Goal: Contribute content

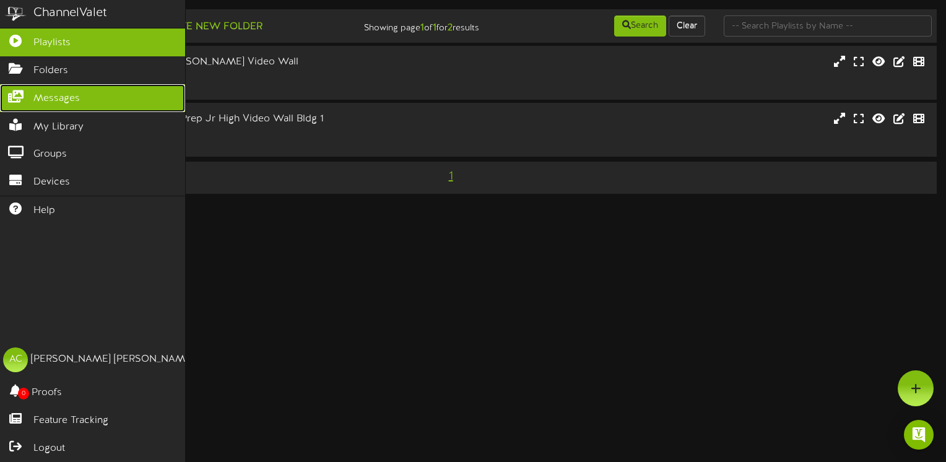
click at [28, 101] on link "Messages" at bounding box center [92, 98] width 185 height 28
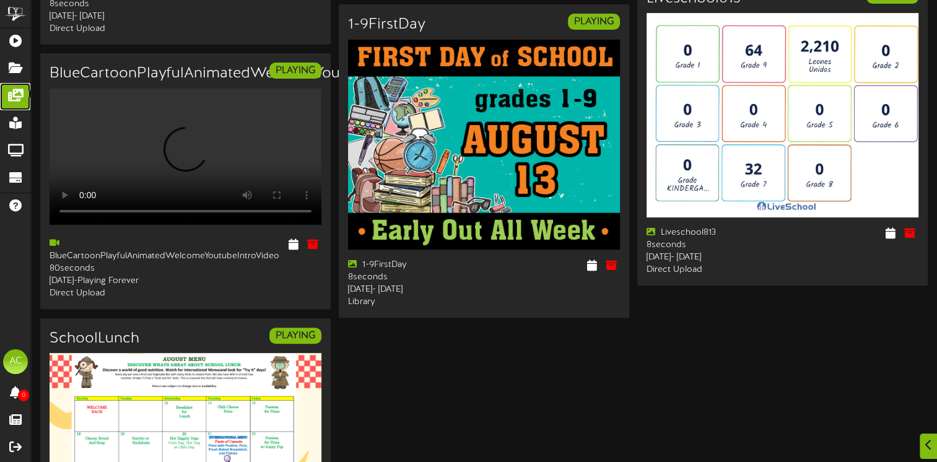
scroll to position [372, 0]
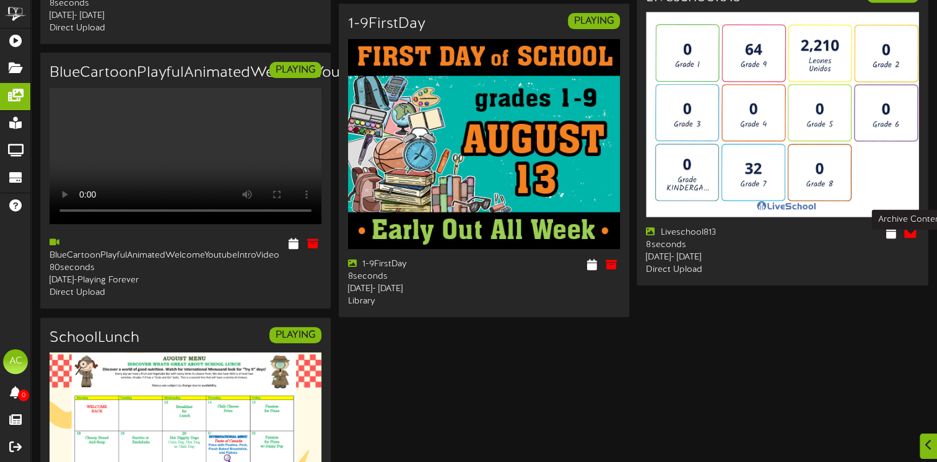
click at [910, 238] on icon at bounding box center [910, 233] width 14 height 14
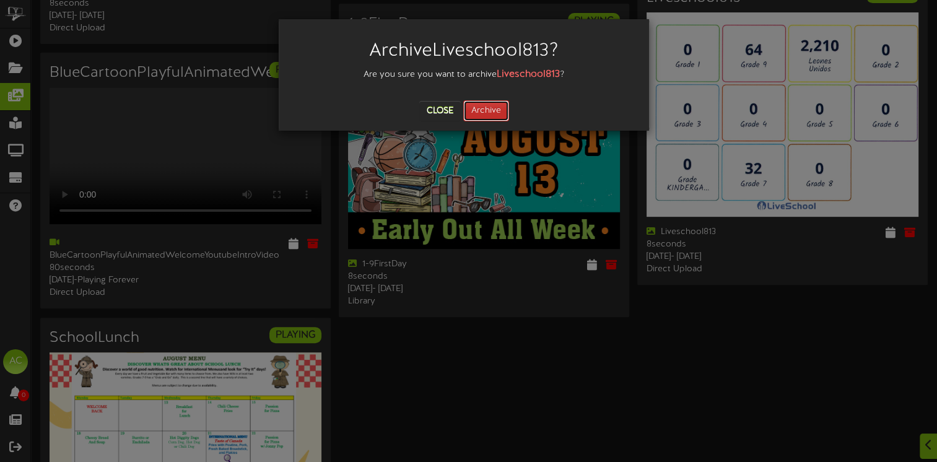
click at [477, 108] on button "Archive" at bounding box center [486, 110] width 46 height 21
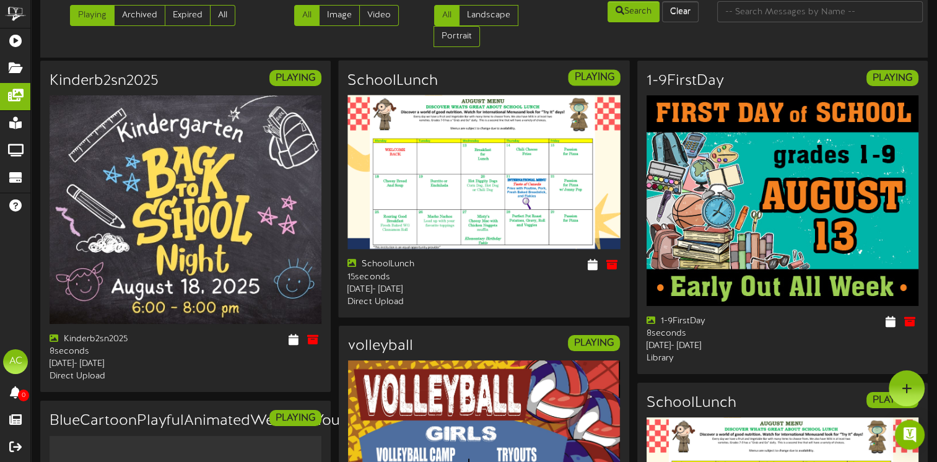
scroll to position [0, 0]
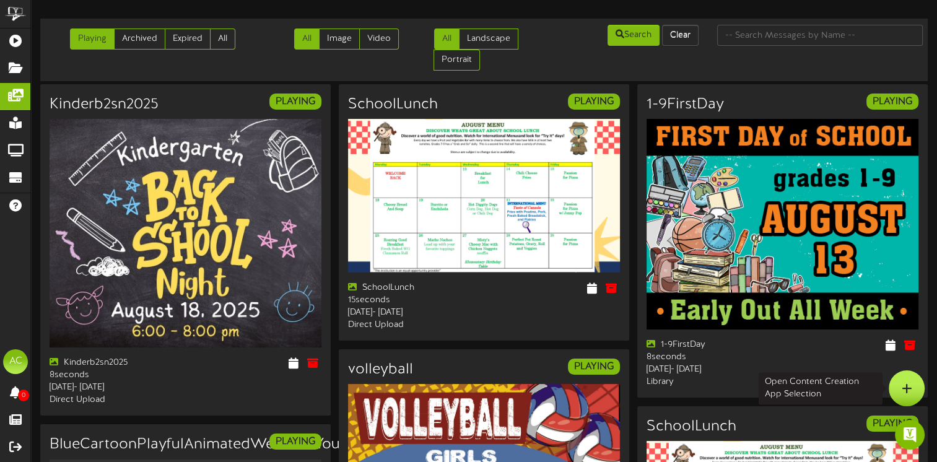
click at [912, 385] on div at bounding box center [907, 388] width 36 height 36
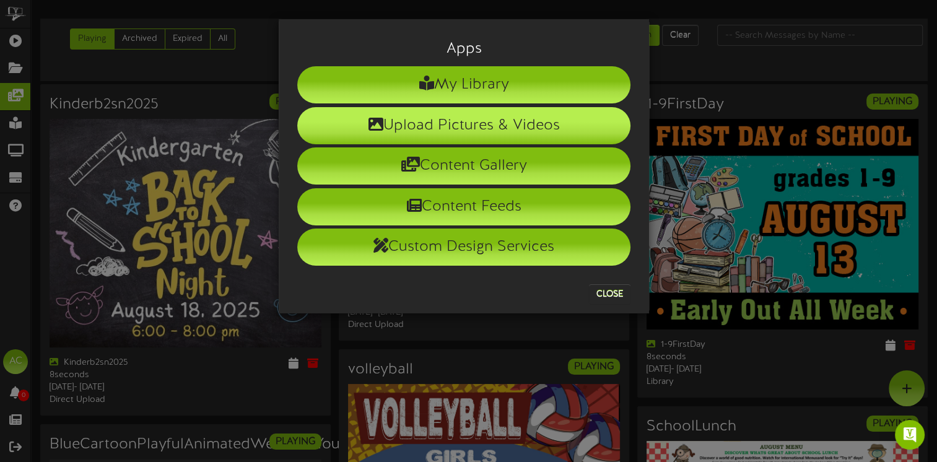
click at [385, 125] on li "Upload Pictures & Videos" at bounding box center [463, 125] width 333 height 37
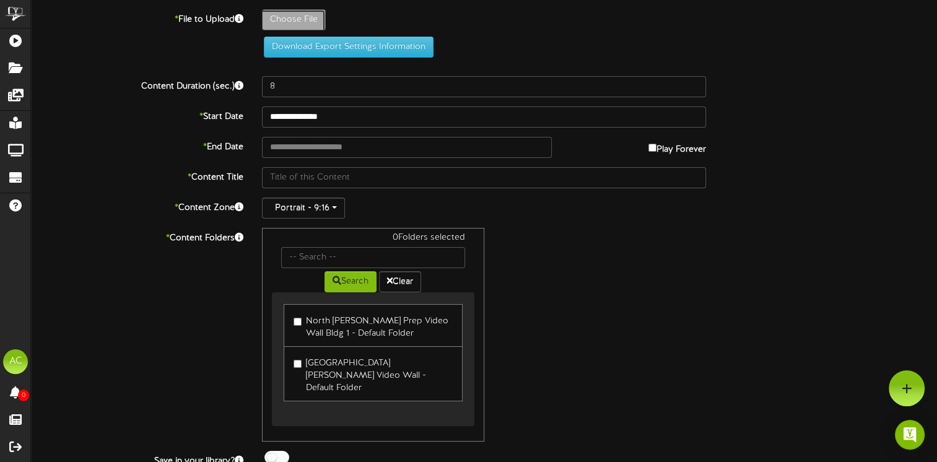
type input "**********"
type input "Screenshot10"
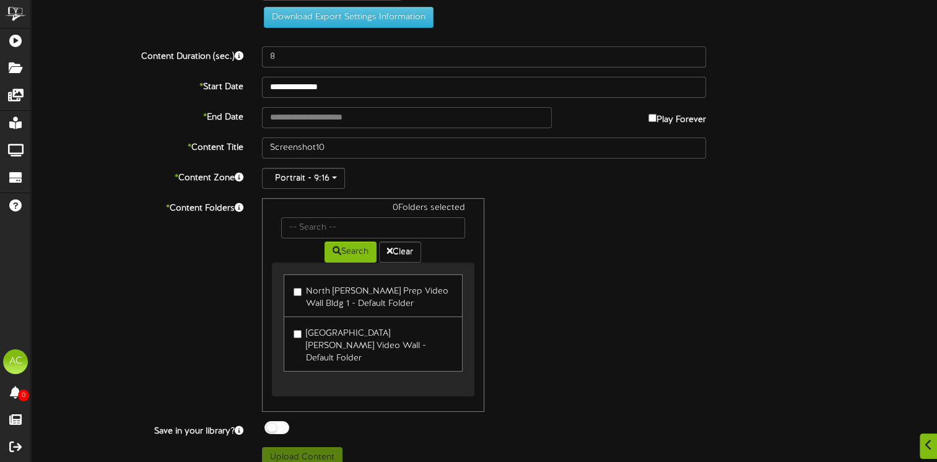
scroll to position [89, 0]
click at [295, 284] on label "North [PERSON_NAME] Prep Video Wall Bldg 1 - Default Folder" at bounding box center [373, 295] width 159 height 29
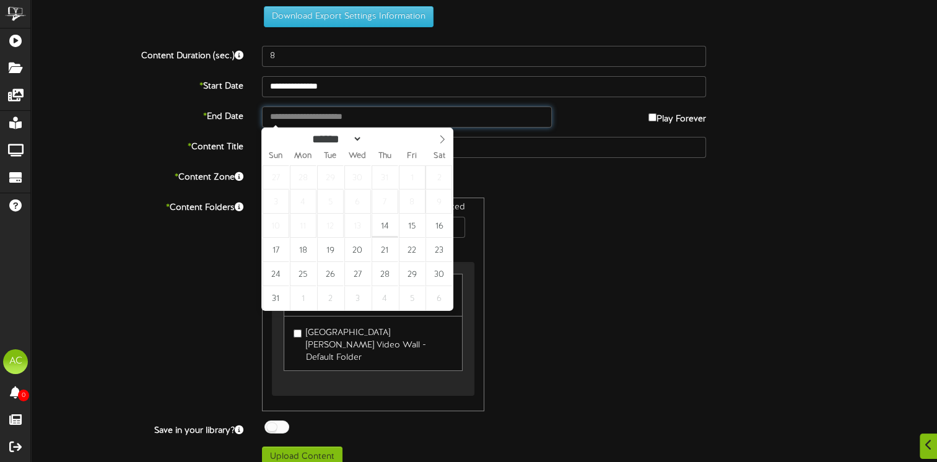
click at [298, 108] on input "text" at bounding box center [407, 117] width 290 height 21
type input "**********"
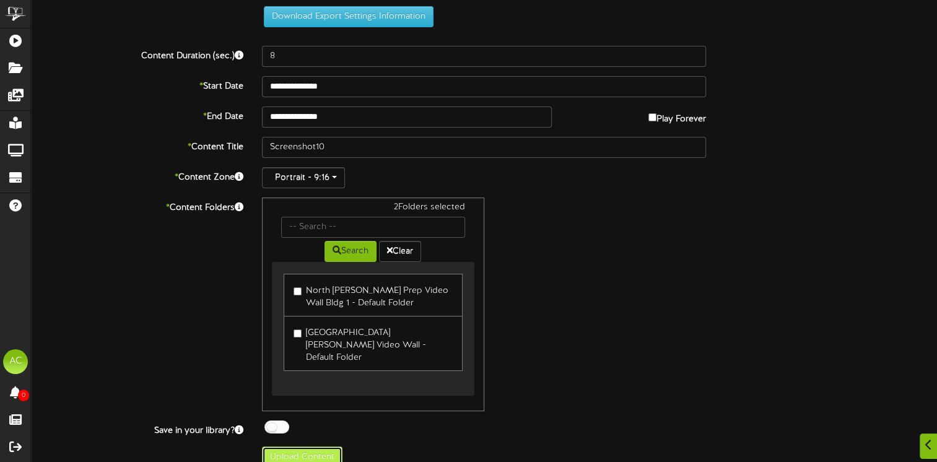
click at [319, 446] on button "Upload Content" at bounding box center [302, 456] width 81 height 21
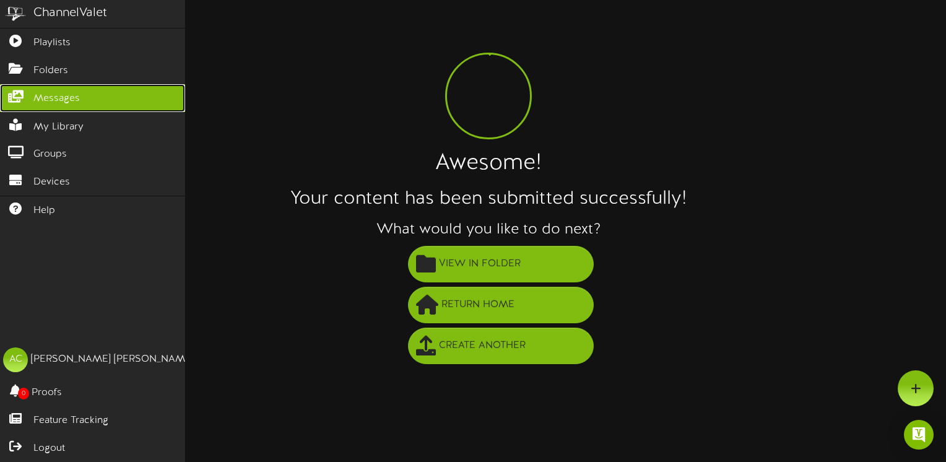
click at [12, 91] on icon at bounding box center [15, 94] width 31 height 9
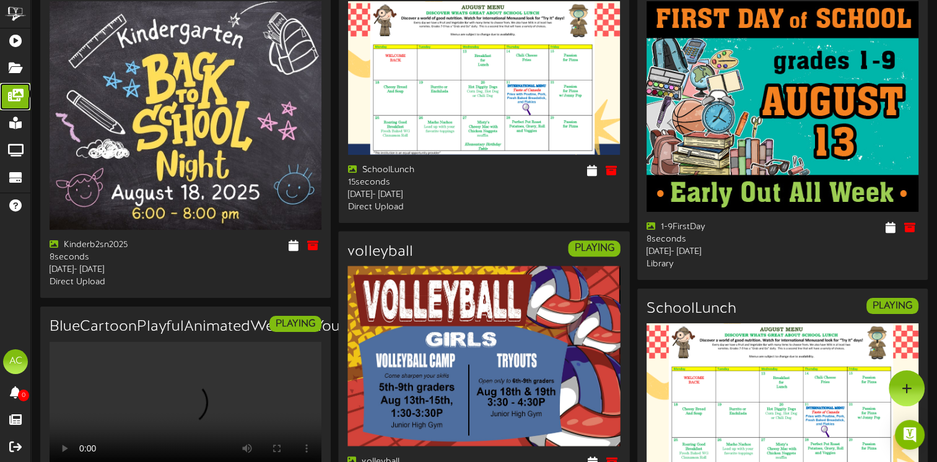
scroll to position [94, 0]
